Goal: Obtain resource: Download file/media

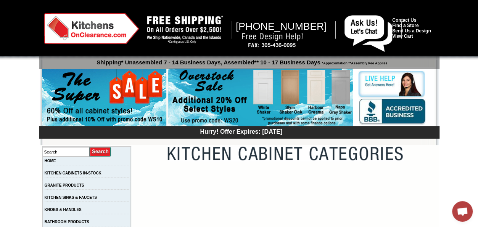
drag, startPoint x: 478, startPoint y: 41, endPoint x: 480, endPoint y: 58, distance: 16.9
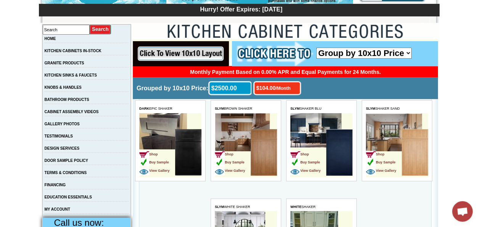
scroll to position [126, 0]
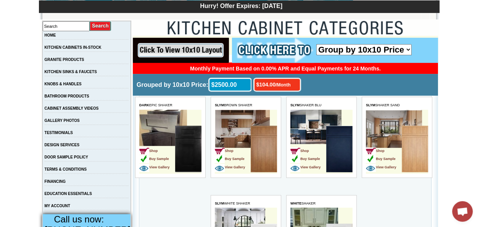
click at [392, 119] on td "Shop Buy Sample View Gallery" at bounding box center [397, 142] width 62 height 64
click at [393, 119] on td "Shop Buy Sample View Gallery" at bounding box center [397, 142] width 62 height 64
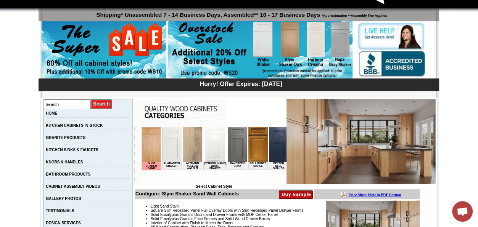
scroll to position [39, 0]
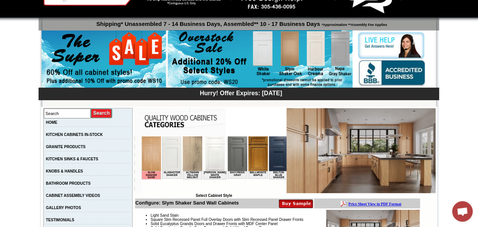
click at [343, 174] on img at bounding box center [361, 150] width 150 height 85
click at [350, 204] on b "Price Sheet View in PDF Format" at bounding box center [374, 204] width 53 height 4
click at [328, 137] on img at bounding box center [361, 150] width 150 height 85
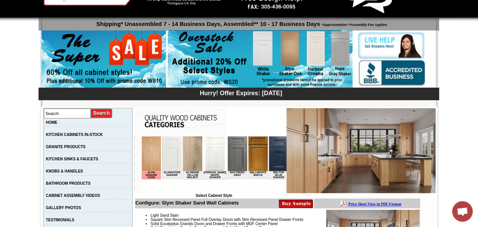
click at [328, 136] on img at bounding box center [361, 150] width 150 height 85
click at [357, 160] on img at bounding box center [361, 150] width 150 height 85
click at [357, 161] on img at bounding box center [361, 150] width 150 height 85
drag, startPoint x: 346, startPoint y: 141, endPoint x: 342, endPoint y: 145, distance: 6.0
click at [342, 145] on img at bounding box center [361, 150] width 150 height 85
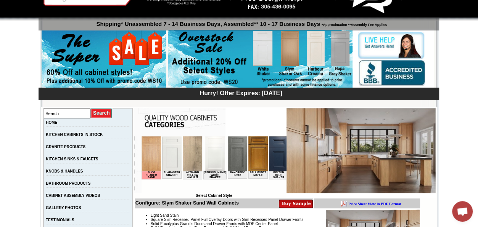
click at [383, 170] on img at bounding box center [361, 150] width 150 height 85
drag, startPoint x: 381, startPoint y: 167, endPoint x: 391, endPoint y: 167, distance: 9.2
click at [391, 167] on img at bounding box center [361, 150] width 150 height 85
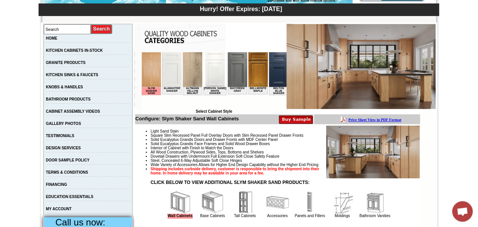
scroll to position [145, 0]
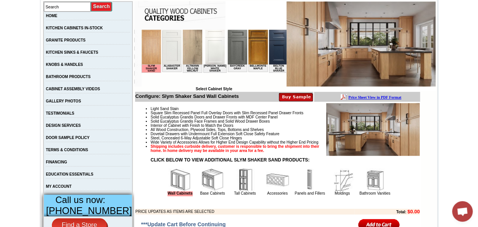
click at [385, 137] on img at bounding box center [373, 129] width 94 height 53
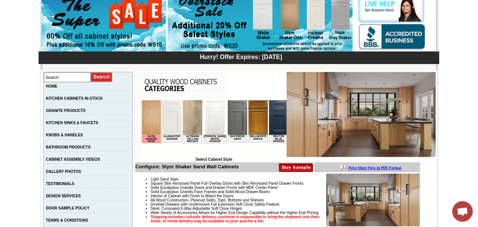
scroll to position [0, 0]
